Goal: Information Seeking & Learning: Learn about a topic

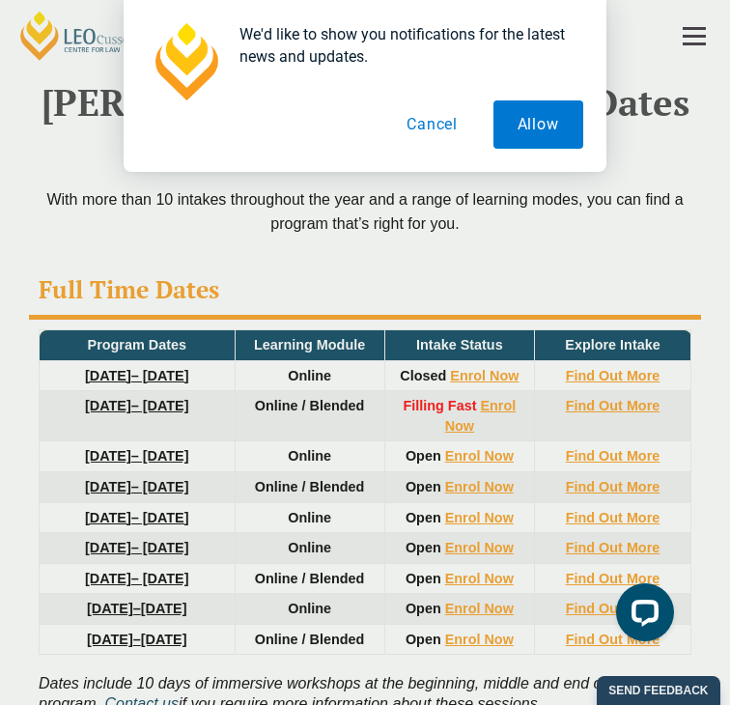
scroll to position [11, 0]
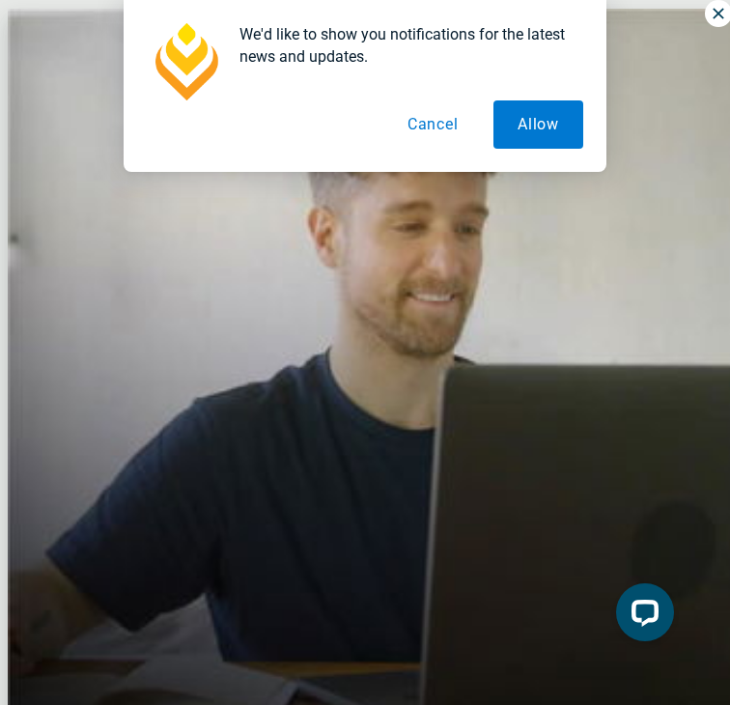
click at [448, 125] on button "Cancel" at bounding box center [432, 124] width 99 height 48
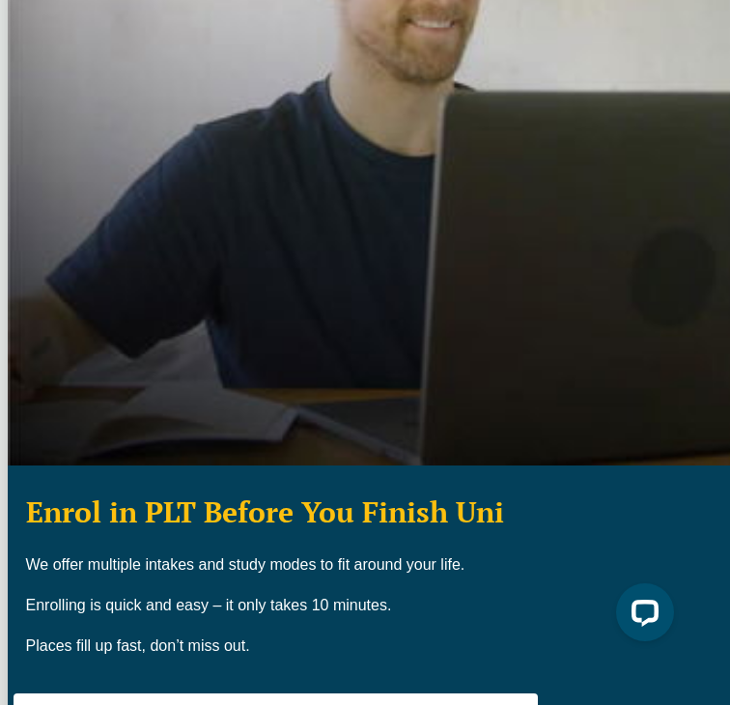
scroll to position [0, 0]
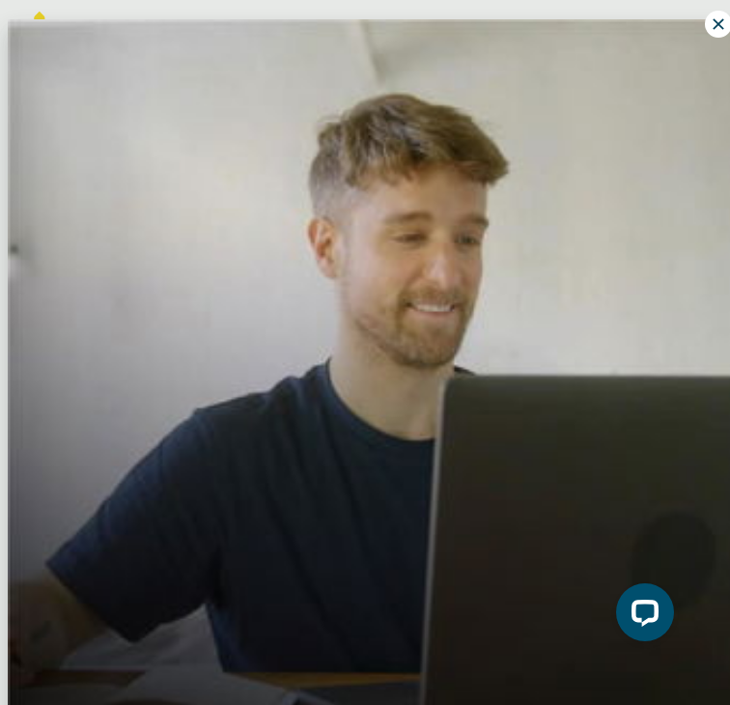
click at [710, 17] on icon at bounding box center [718, 23] width 17 height 17
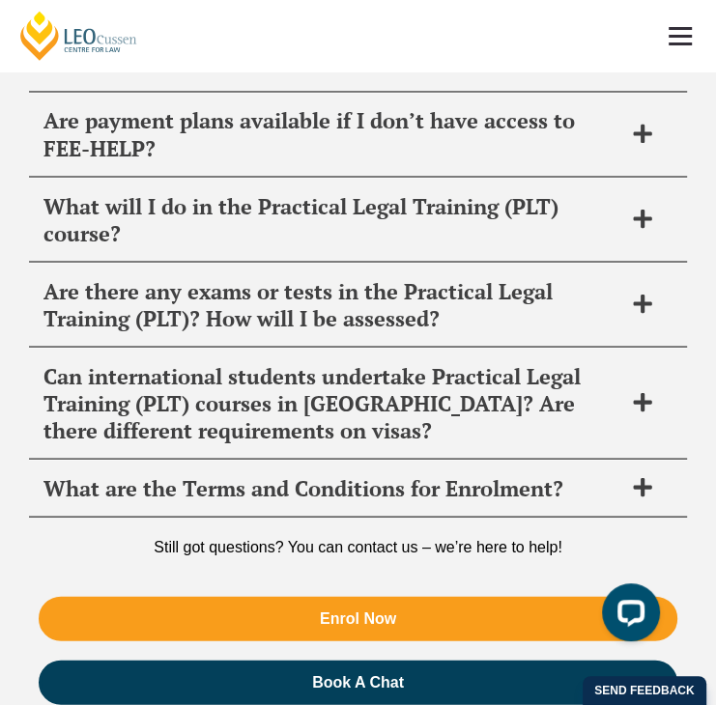
scroll to position [15947, 0]
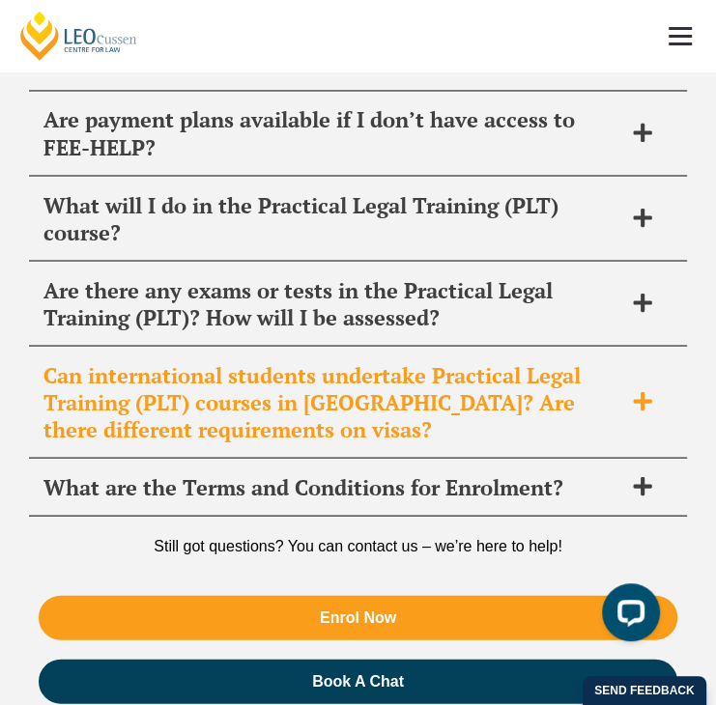
click at [647, 411] on icon at bounding box center [642, 400] width 21 height 21
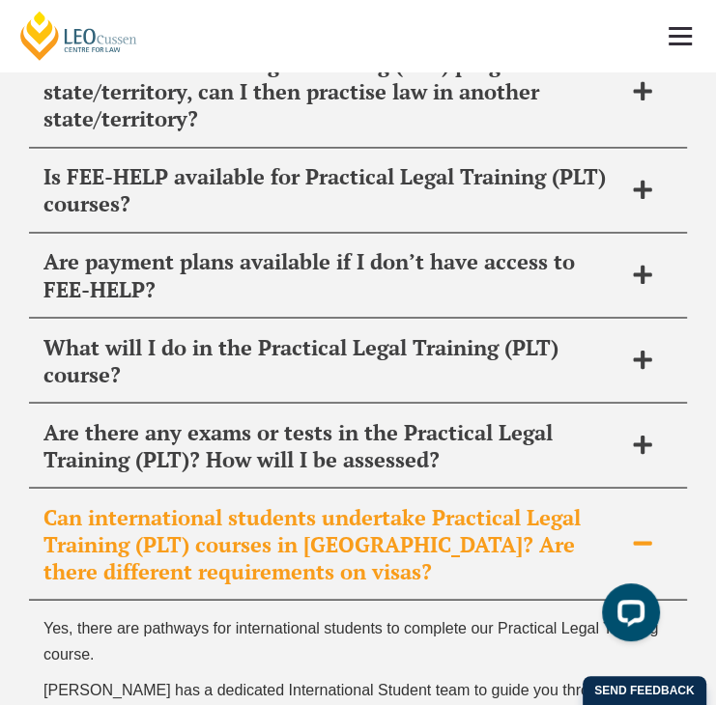
scroll to position [15799, 0]
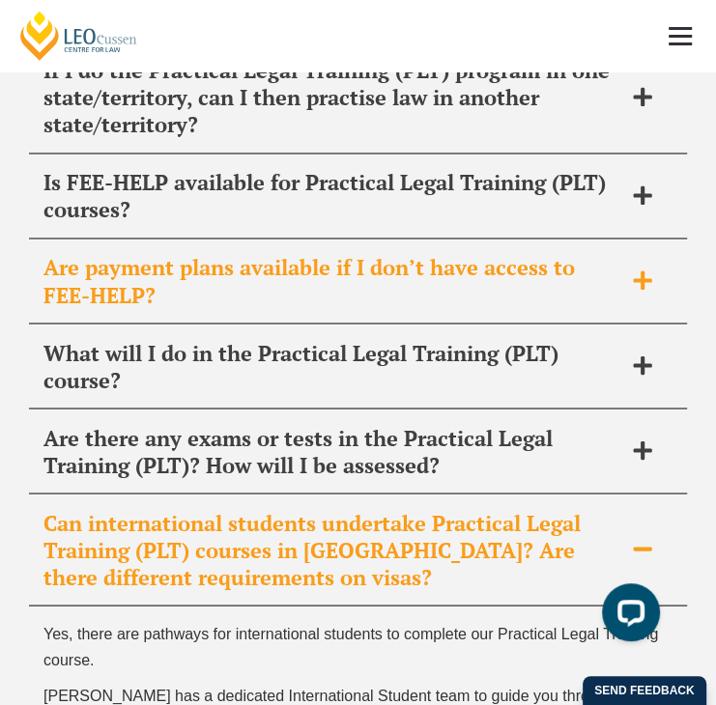
click at [648, 291] on icon at bounding box center [642, 279] width 21 height 21
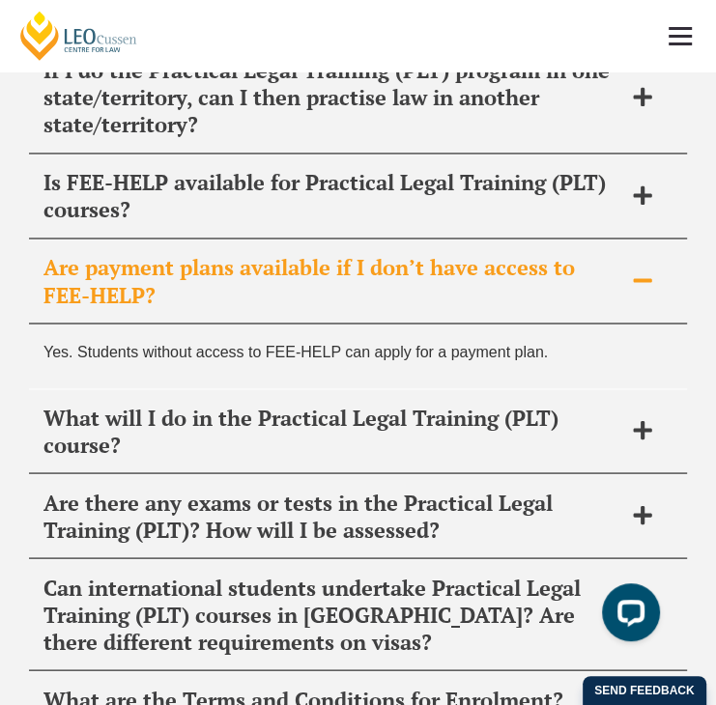
click at [649, 291] on icon at bounding box center [642, 279] width 21 height 21
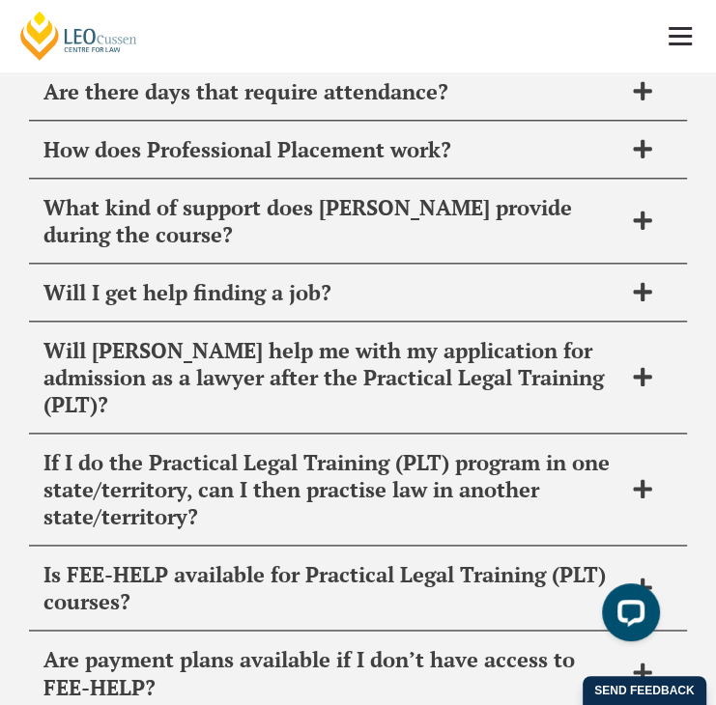
scroll to position [15399, 0]
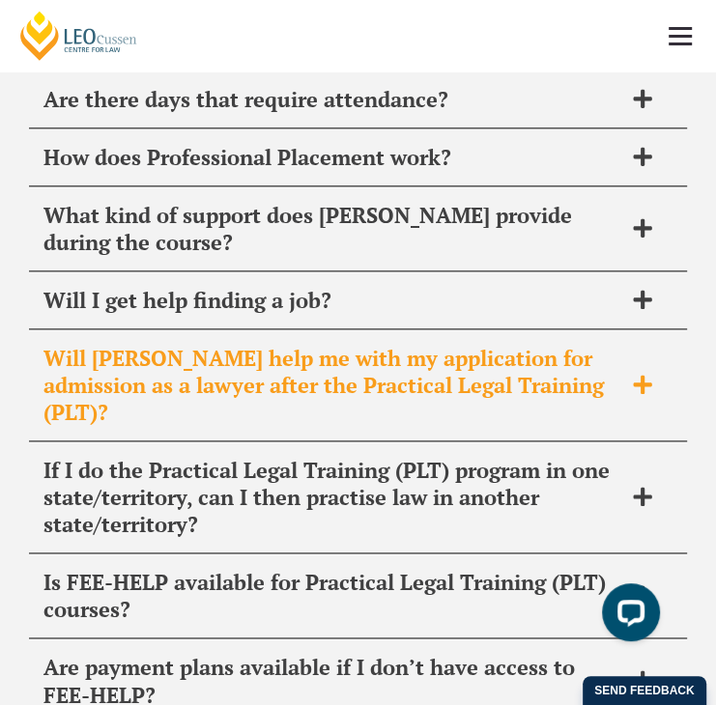
click at [658, 382] on div "Will [PERSON_NAME] help me with my application for admission as a lawyer after …" at bounding box center [358, 385] width 658 height 111
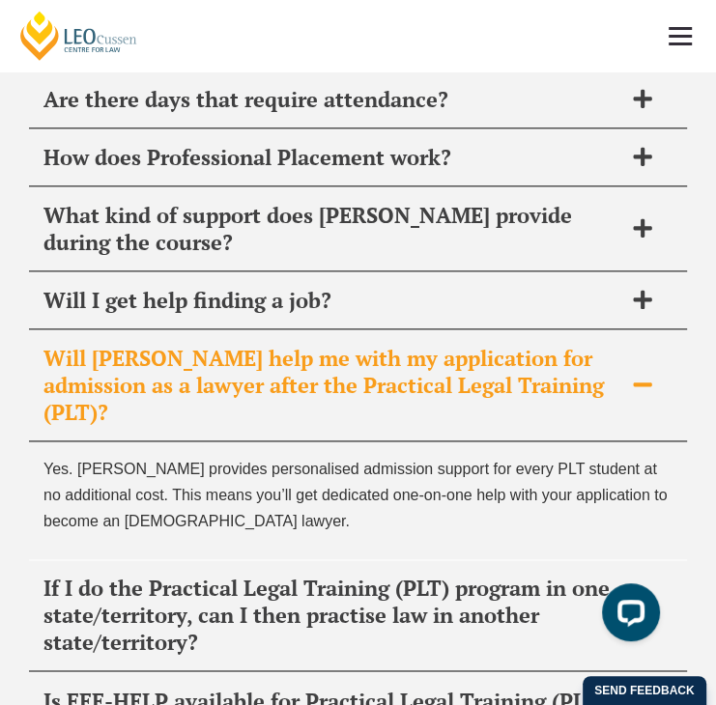
click at [648, 395] on icon at bounding box center [642, 384] width 21 height 21
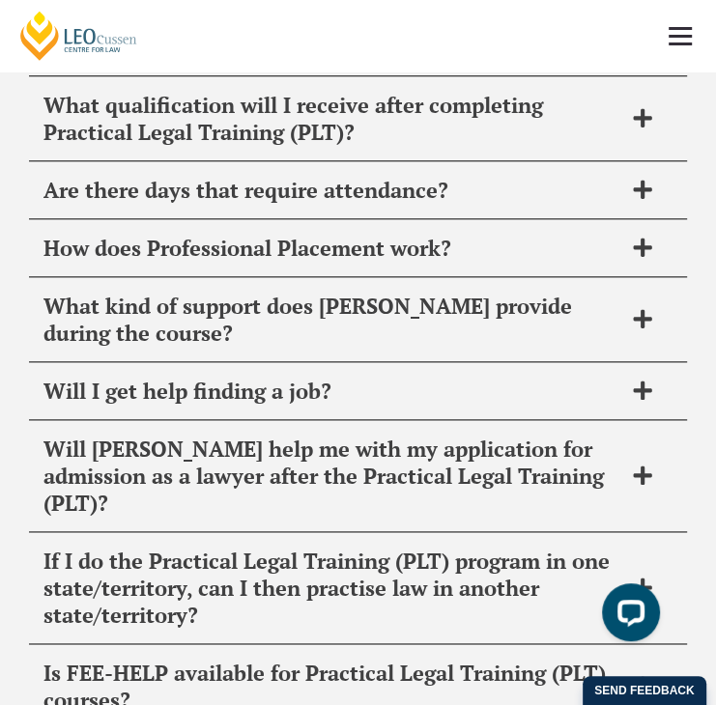
scroll to position [15258, 0]
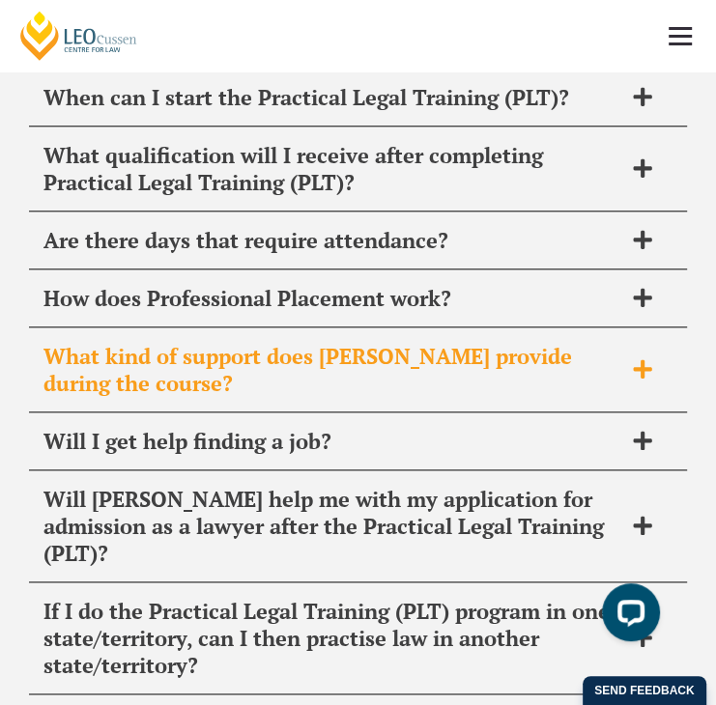
click at [642, 378] on icon at bounding box center [642, 368] width 18 height 18
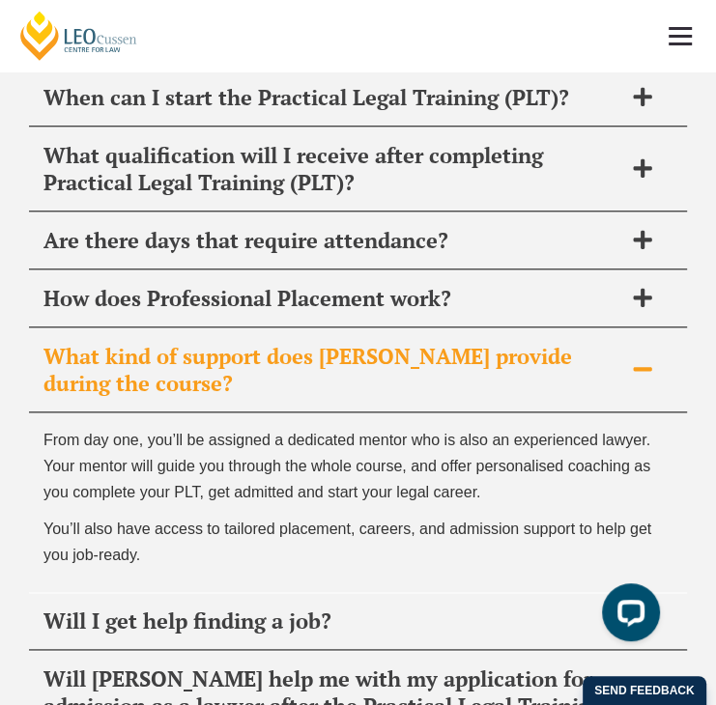
click at [642, 380] on icon at bounding box center [642, 368] width 21 height 21
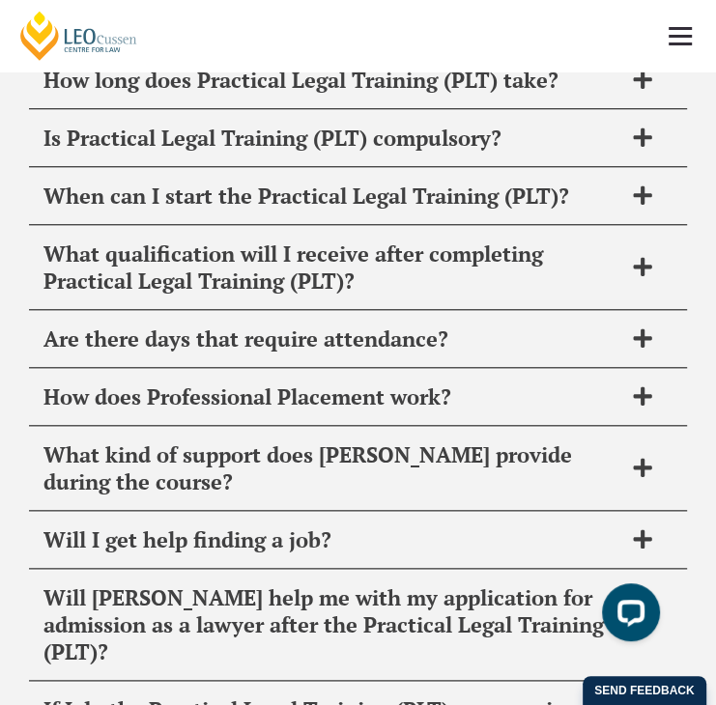
scroll to position [15158, 0]
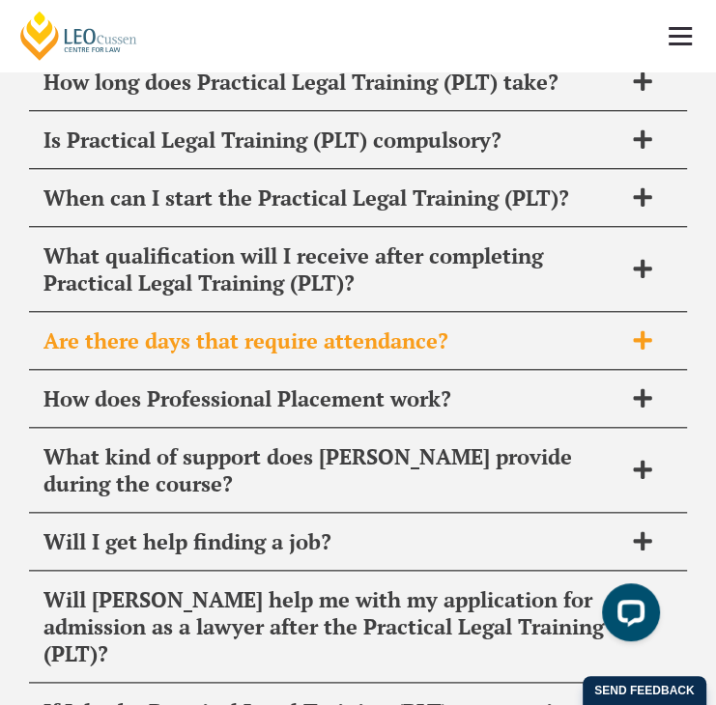
click at [648, 351] on icon at bounding box center [642, 339] width 21 height 21
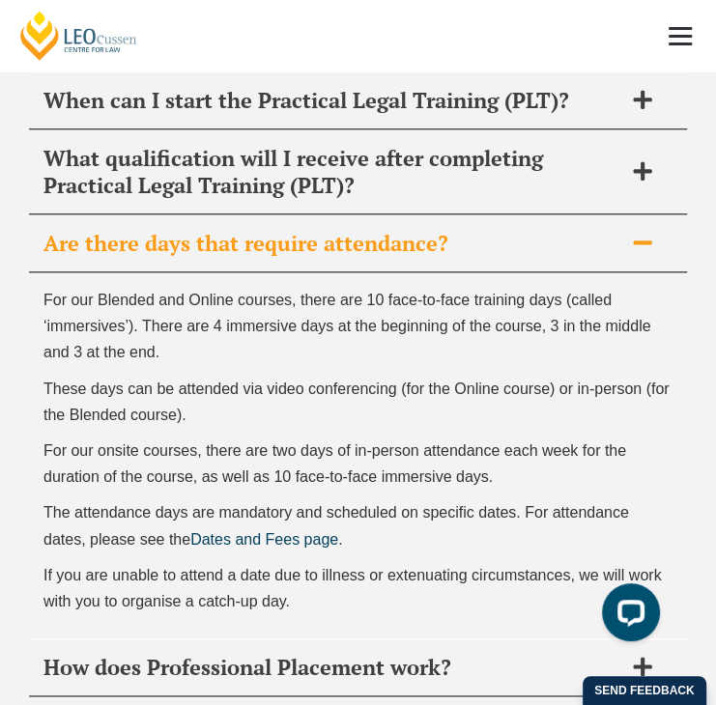
scroll to position [15256, 0]
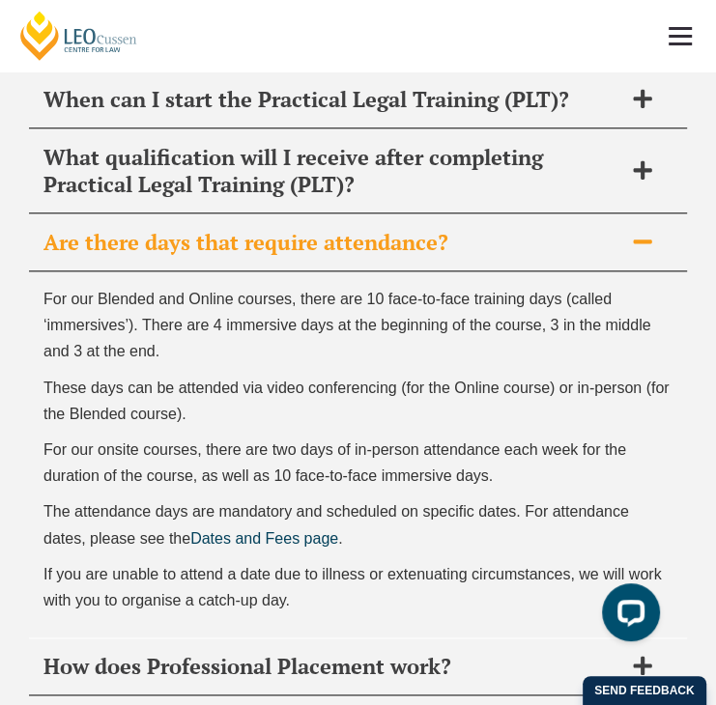
click at [652, 260] on div "Are there days that require attendance?" at bounding box center [358, 242] width 658 height 57
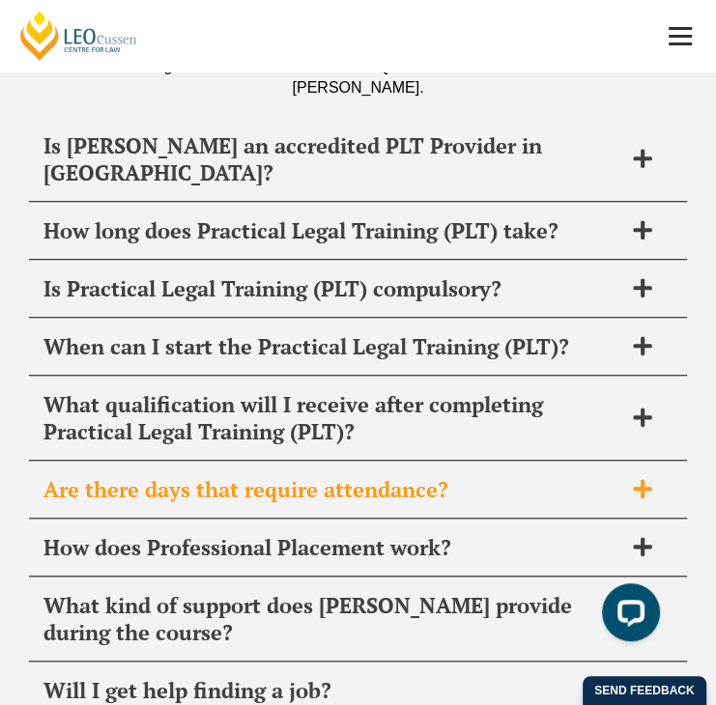
scroll to position [15009, 0]
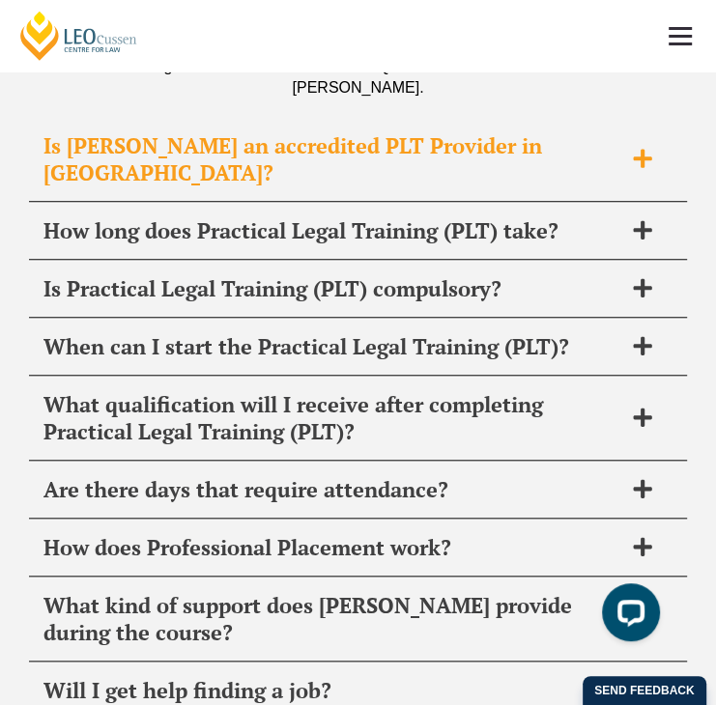
click at [636, 202] on div "Is [PERSON_NAME] an accredited PLT Provider in [GEOGRAPHIC_DATA]?" at bounding box center [358, 160] width 658 height 84
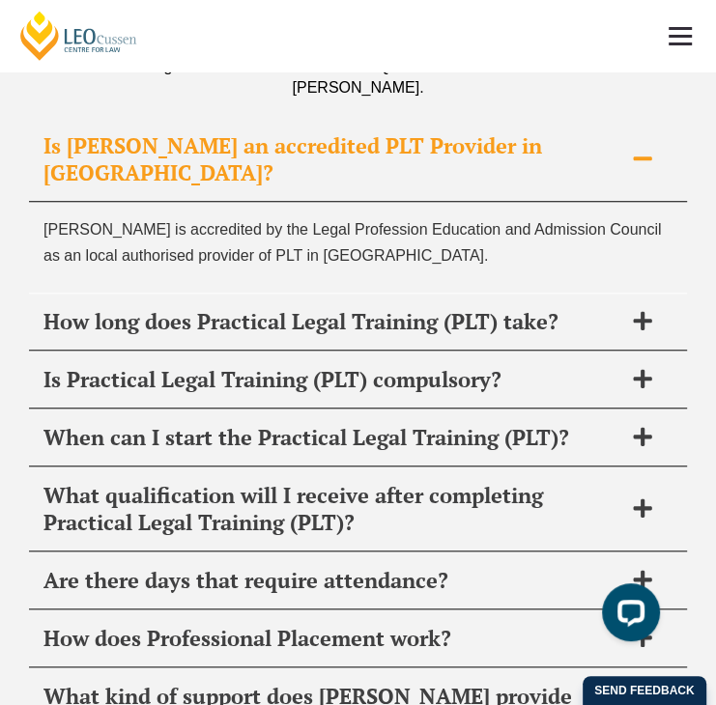
click at [636, 202] on div "Is [PERSON_NAME] an accredited PLT Provider in [GEOGRAPHIC_DATA]?" at bounding box center [358, 160] width 658 height 84
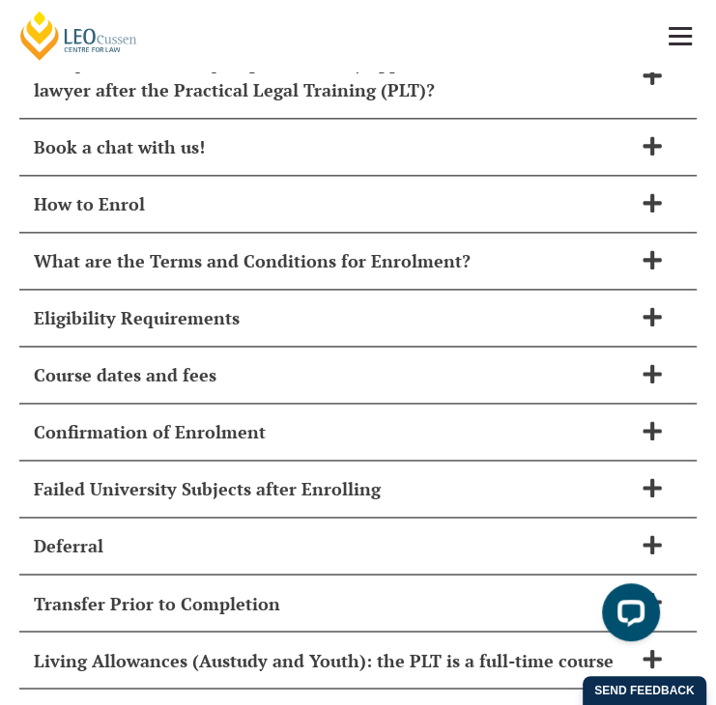
scroll to position [11947, 0]
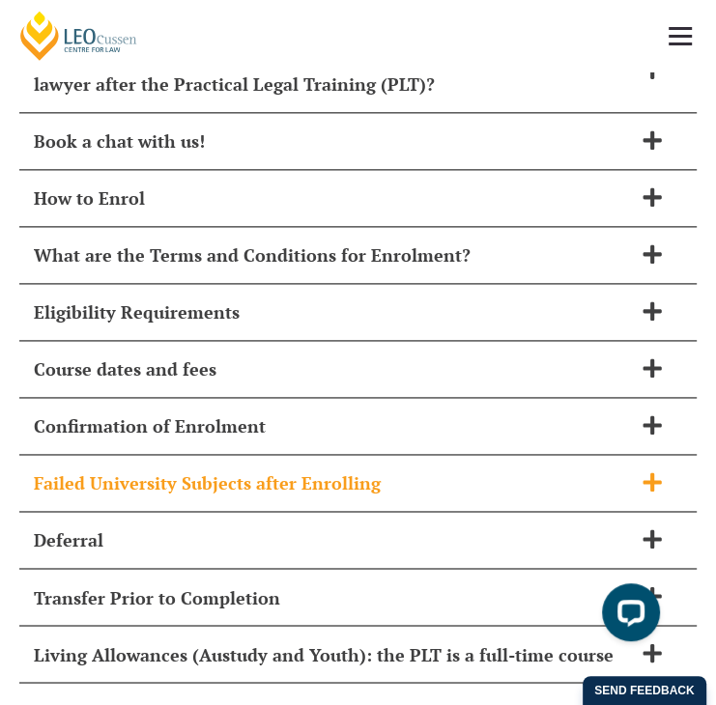
click at [568, 469] on h2 "Failed University Subjects after Enrolling" at bounding box center [333, 482] width 598 height 27
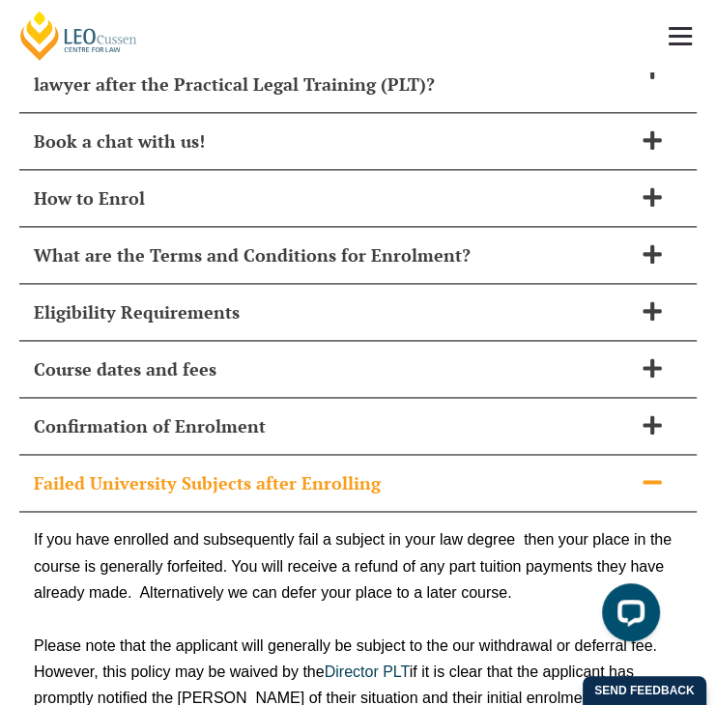
scroll to position [11983, 0]
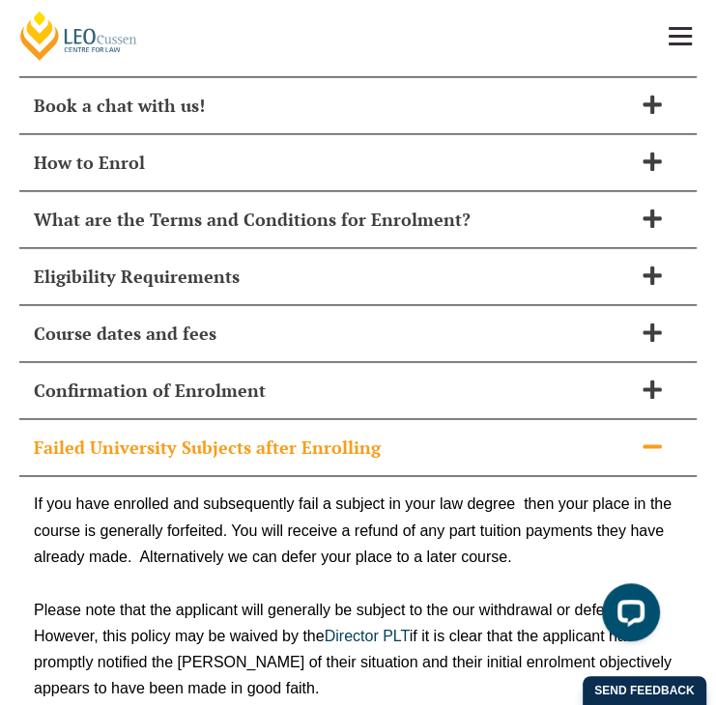
click at [568, 434] on h2 "Failed University Subjects after Enrolling" at bounding box center [333, 447] width 598 height 27
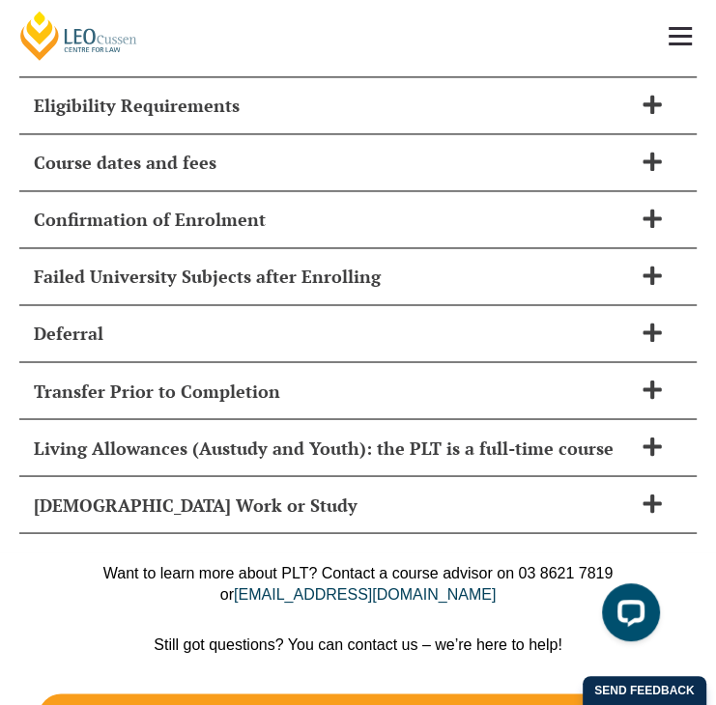
scroll to position [12154, 0]
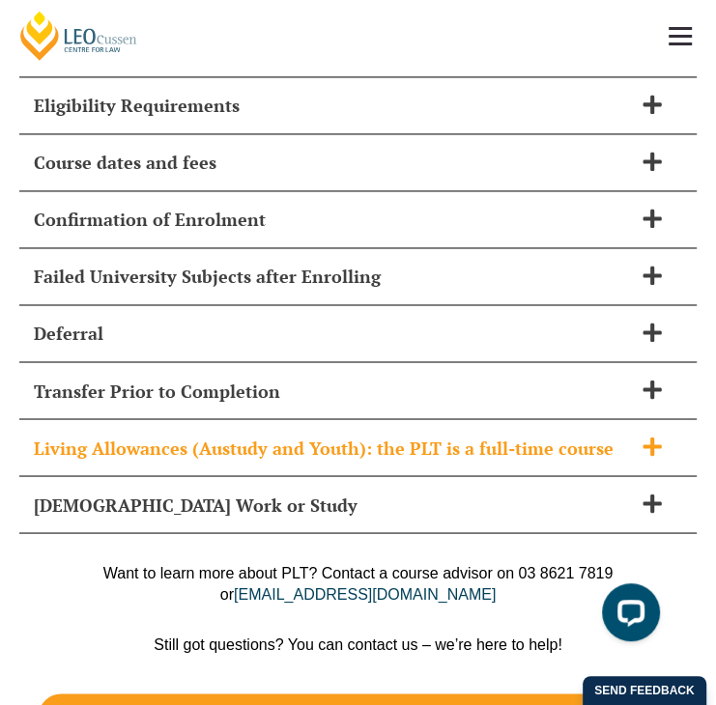
click at [659, 437] on icon at bounding box center [651, 446] width 18 height 18
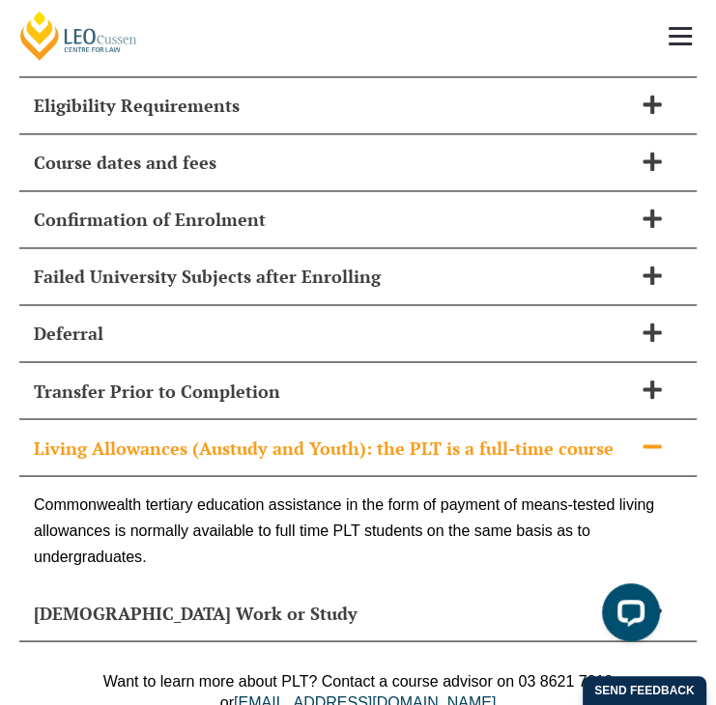
click at [659, 443] on icon at bounding box center [651, 445] width 18 height 4
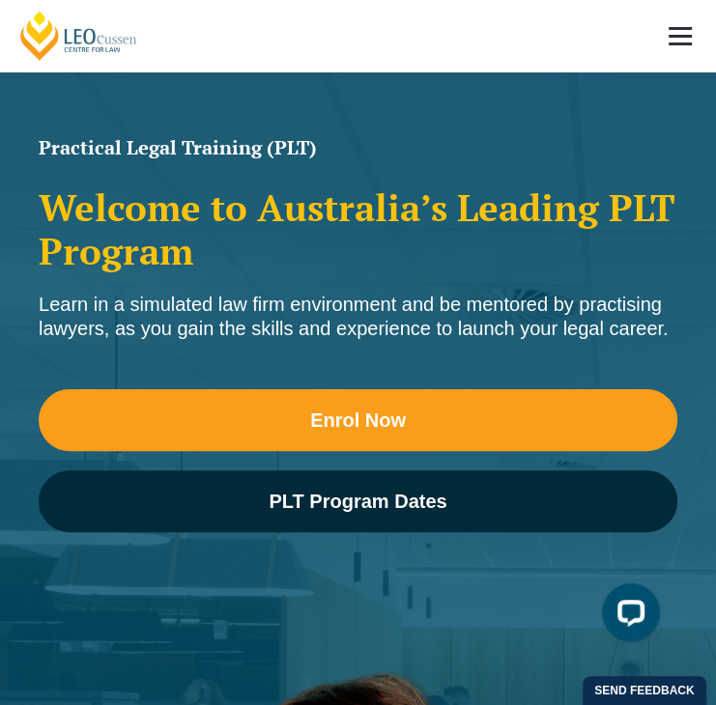
scroll to position [0, 0]
